Goal: Find specific page/section: Find specific page/section

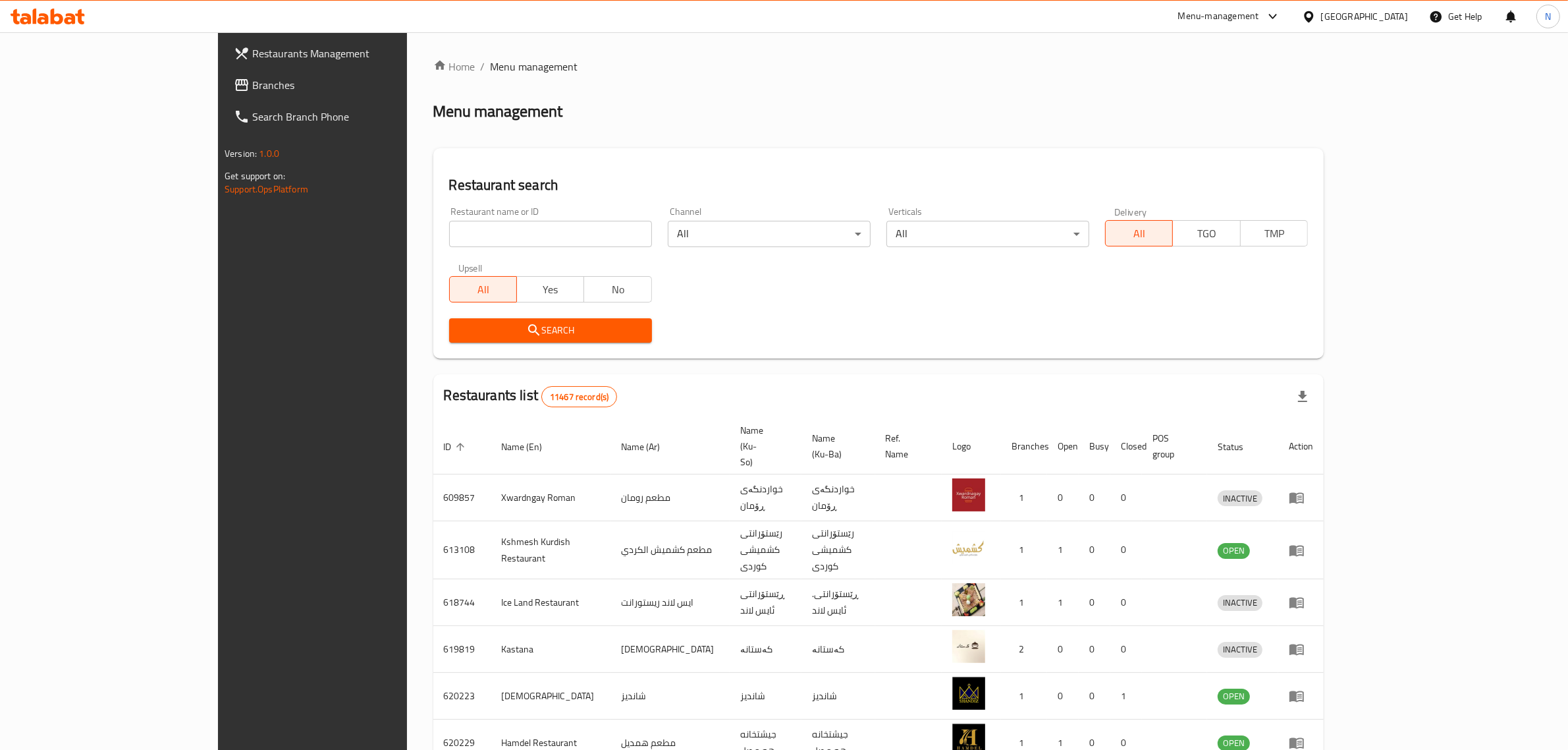
click at [514, 245] on input "search" at bounding box center [550, 234] width 203 height 26
paste input "691745"
type input "691745"
click at [550, 333] on span "Search" at bounding box center [550, 330] width 182 height 17
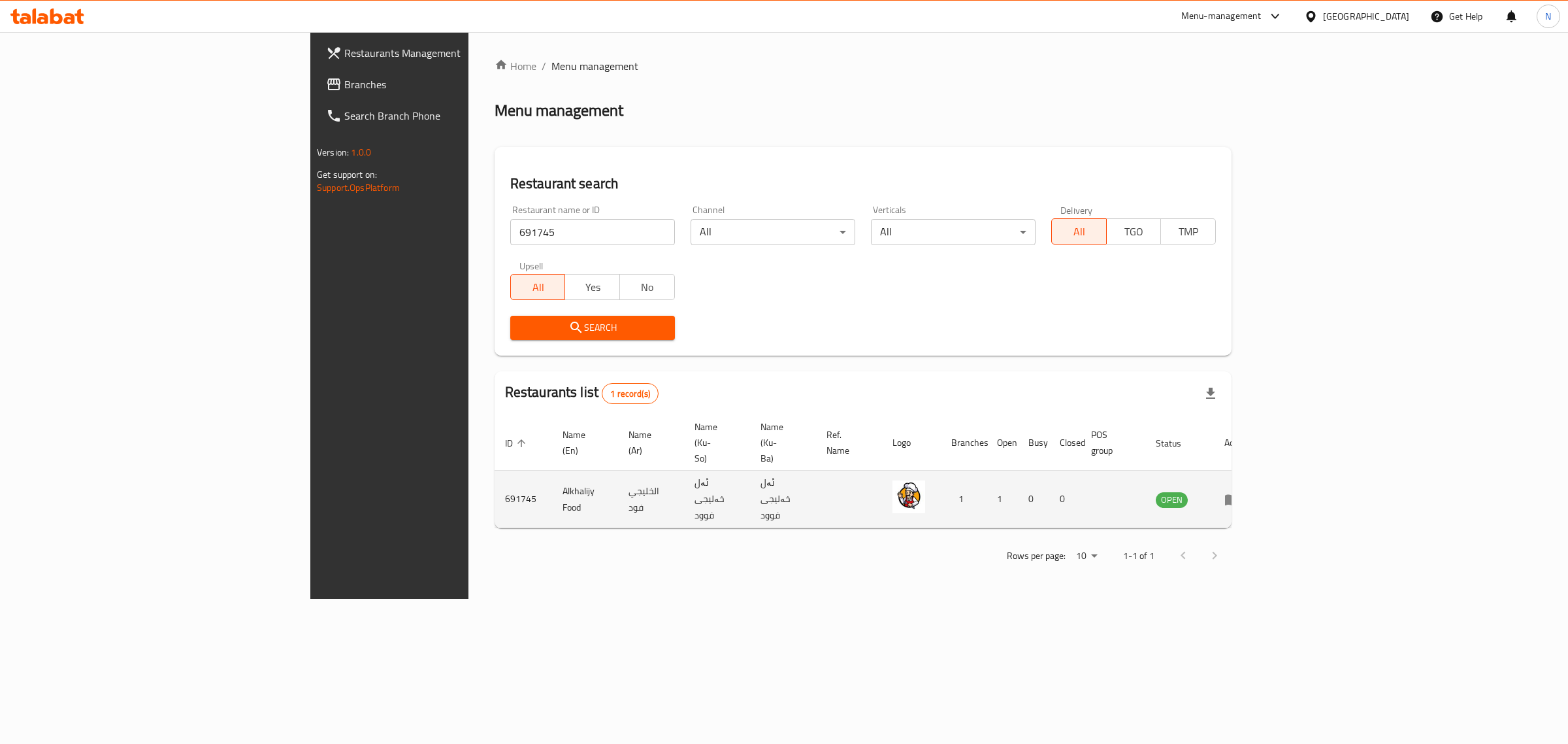
click at [1259, 470] on td "enhanced table" at bounding box center [1236, 499] width 45 height 58
click at [1259, 477] on td "enhanced table" at bounding box center [1236, 499] width 45 height 58
click at [1240, 491] on icon "enhanced table" at bounding box center [1232, 499] width 16 height 16
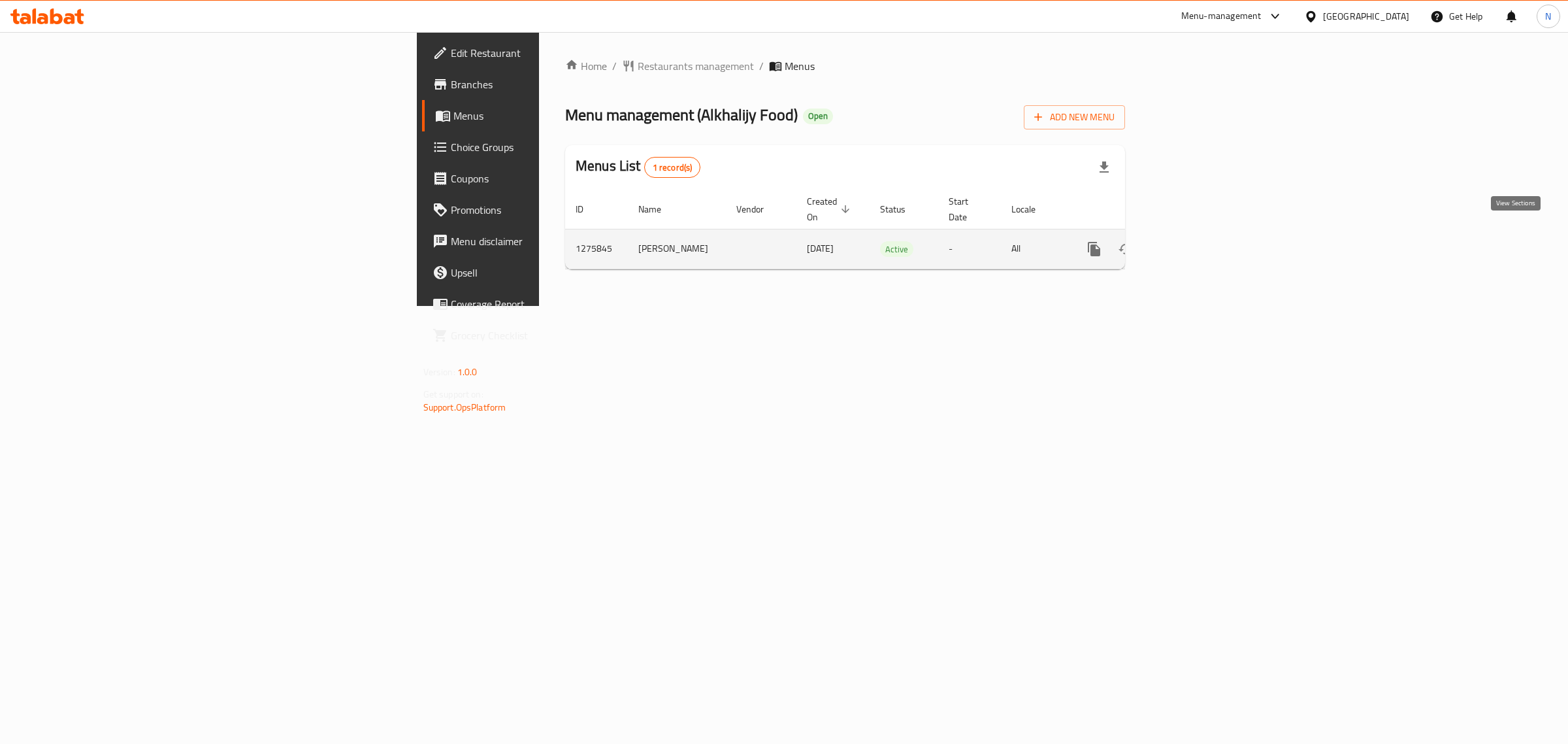
click at [1194, 243] on icon "enhanced table" at bounding box center [1188, 249] width 12 height 12
